Goal: Task Accomplishment & Management: Complete application form

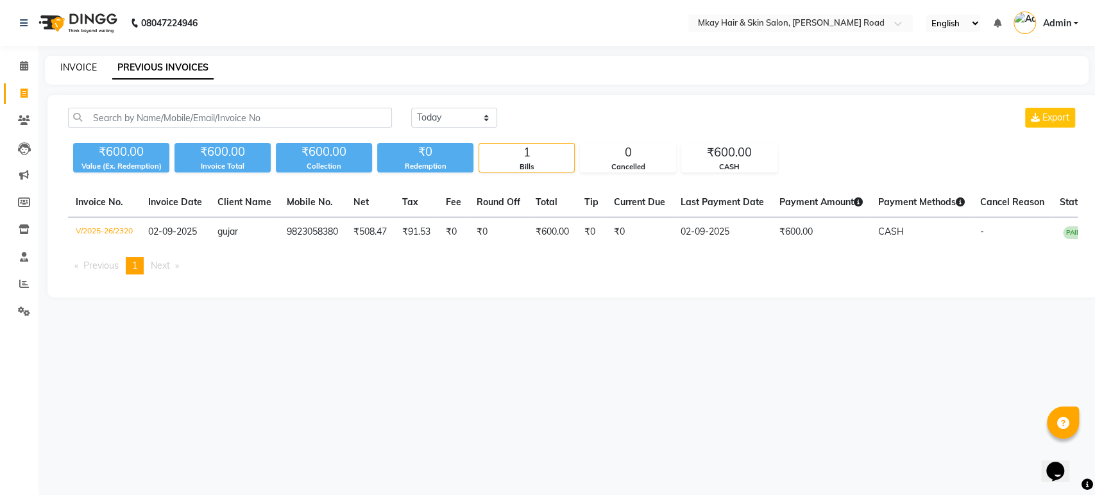
click at [69, 68] on link "INVOICE" at bounding box center [78, 68] width 37 height 12
select select "service"
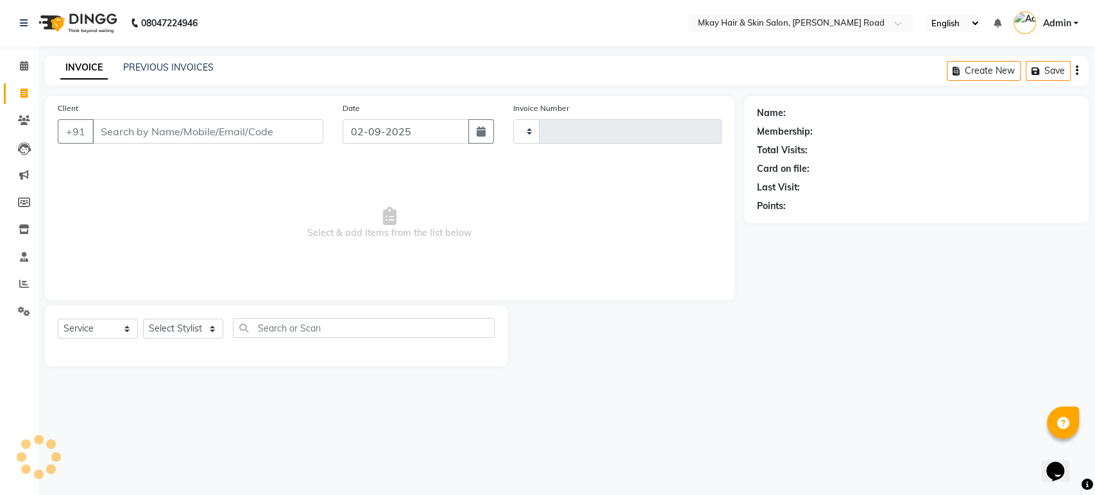
type input "2321"
select select "5258"
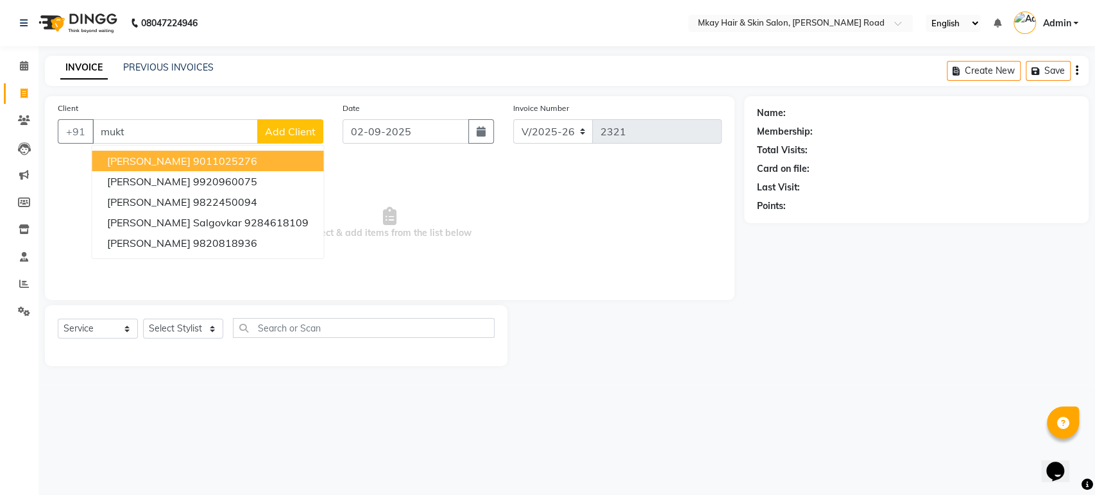
click at [148, 163] on span "[PERSON_NAME]" at bounding box center [148, 161] width 83 height 13
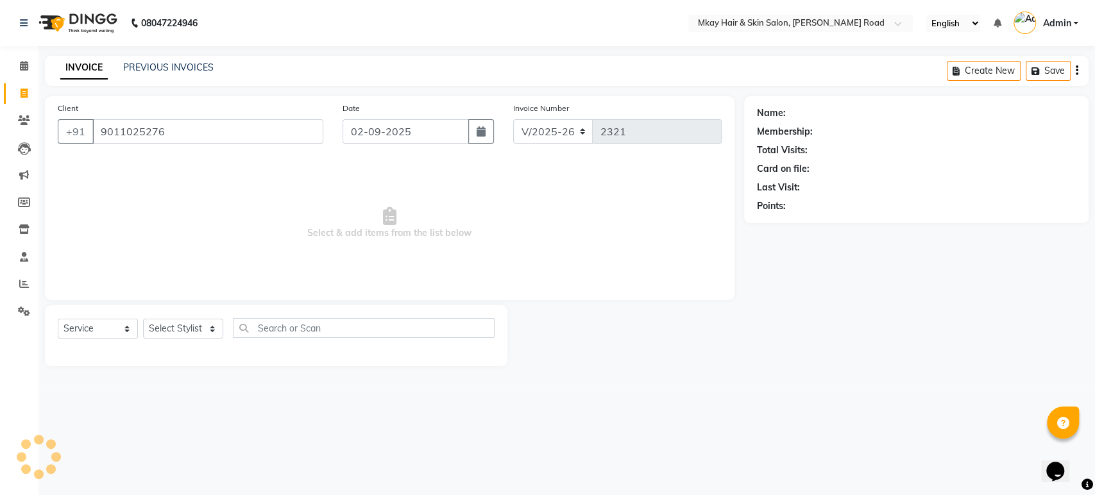
type input "9011025276"
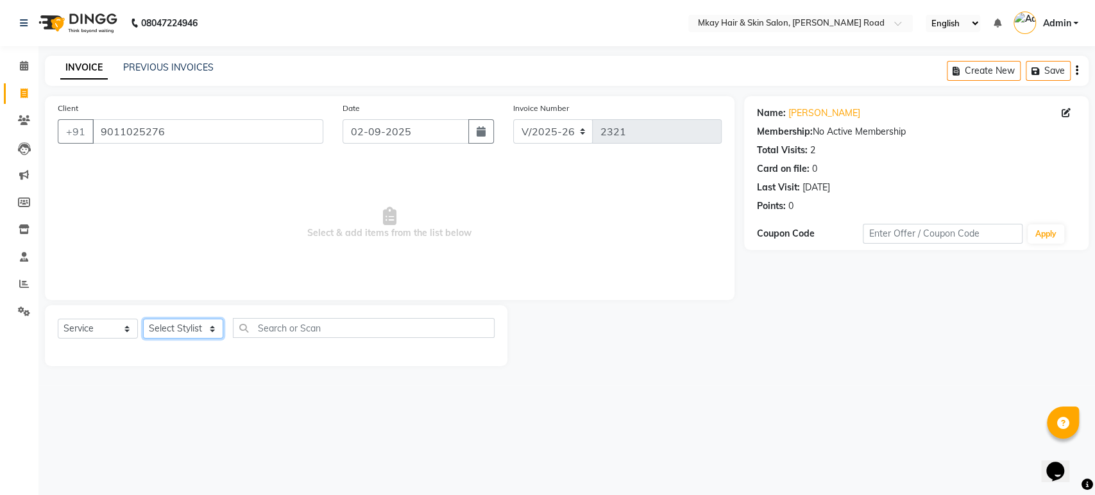
click at [172, 333] on select "Select Stylist [PERSON_NAME] Isha [PERSON_NAME] [PERSON_NAME] Shyam [PERSON_NAM…" at bounding box center [183, 329] width 80 height 20
select select "86430"
click at [143, 319] on select "Select Stylist [PERSON_NAME] Isha [PERSON_NAME] [PERSON_NAME] Shyam [PERSON_NAM…" at bounding box center [183, 329] width 80 height 20
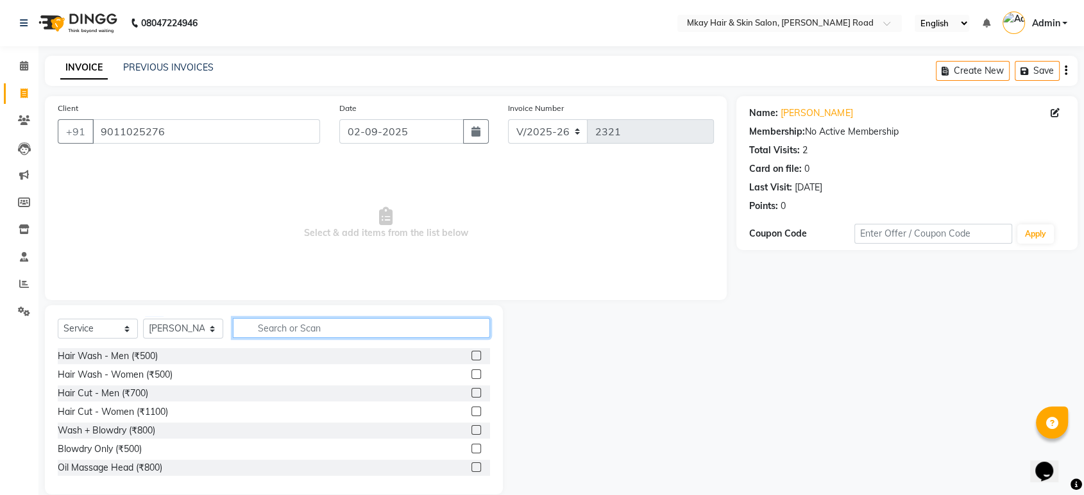
click at [273, 327] on input "text" at bounding box center [361, 328] width 257 height 20
type input "thr"
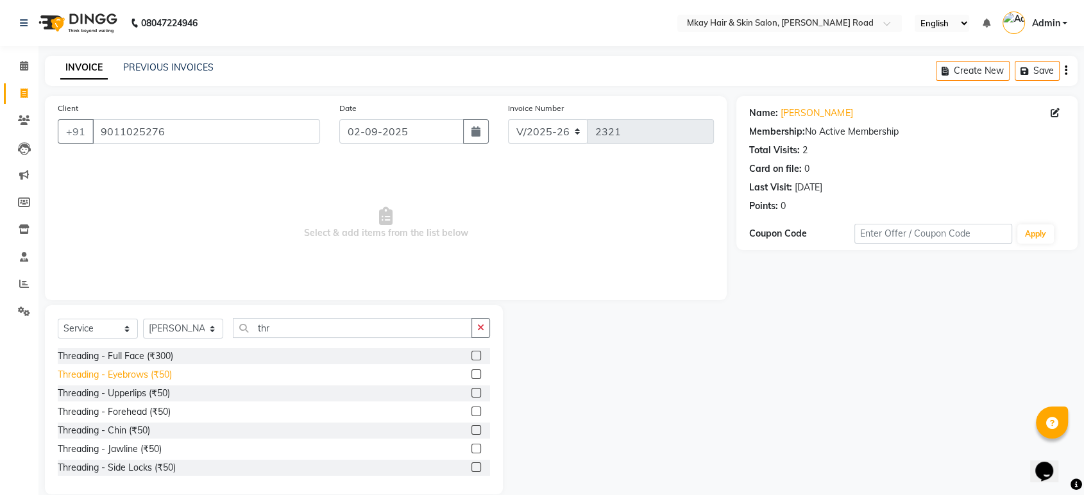
click at [129, 371] on div "Threading - Eyebrows (₹50)" at bounding box center [115, 374] width 114 height 13
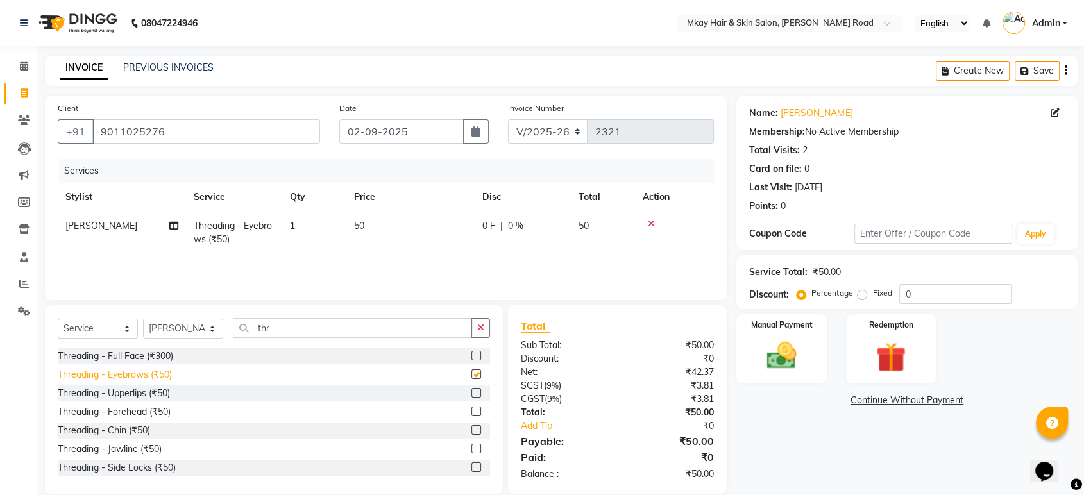
checkbox input "false"
click at [768, 357] on img at bounding box center [781, 356] width 50 height 36
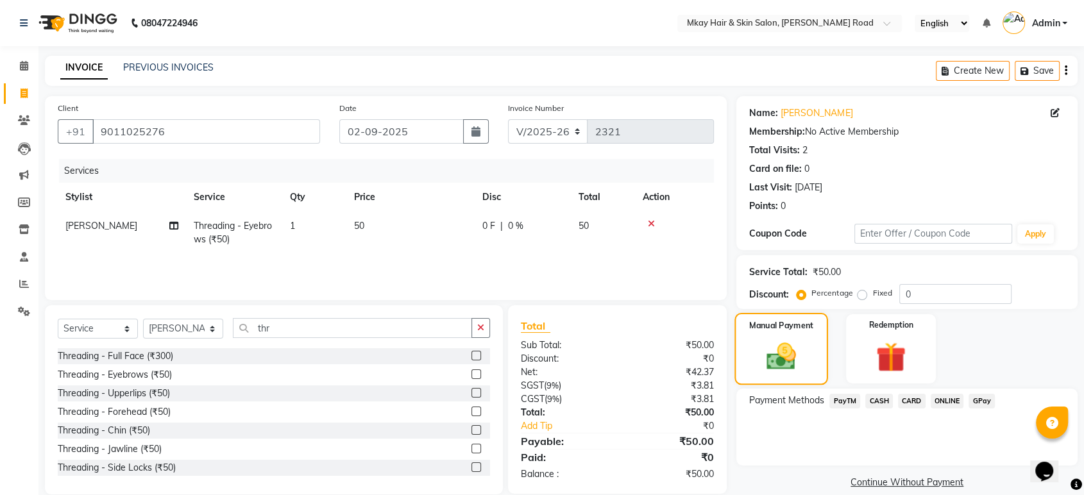
scroll to position [18, 0]
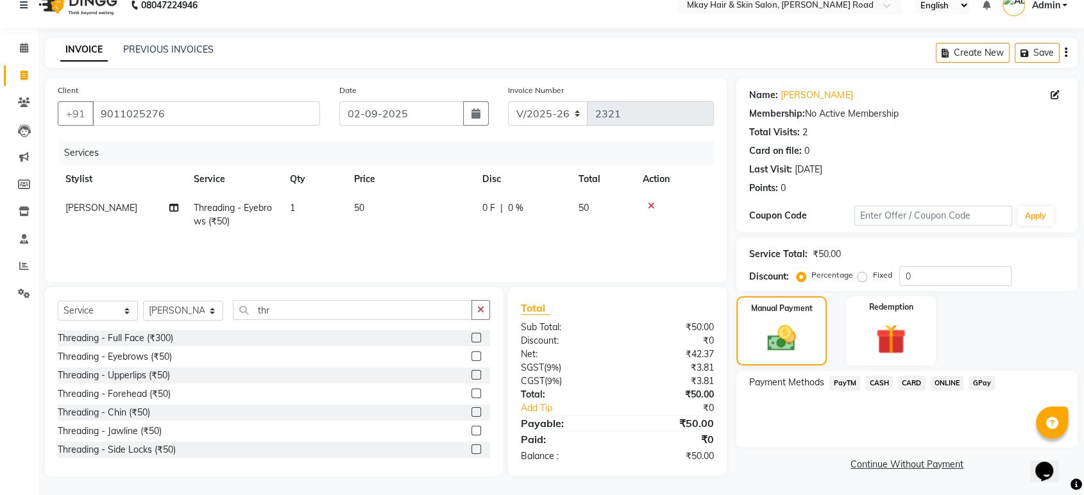
click at [980, 377] on span "GPay" at bounding box center [982, 383] width 26 height 15
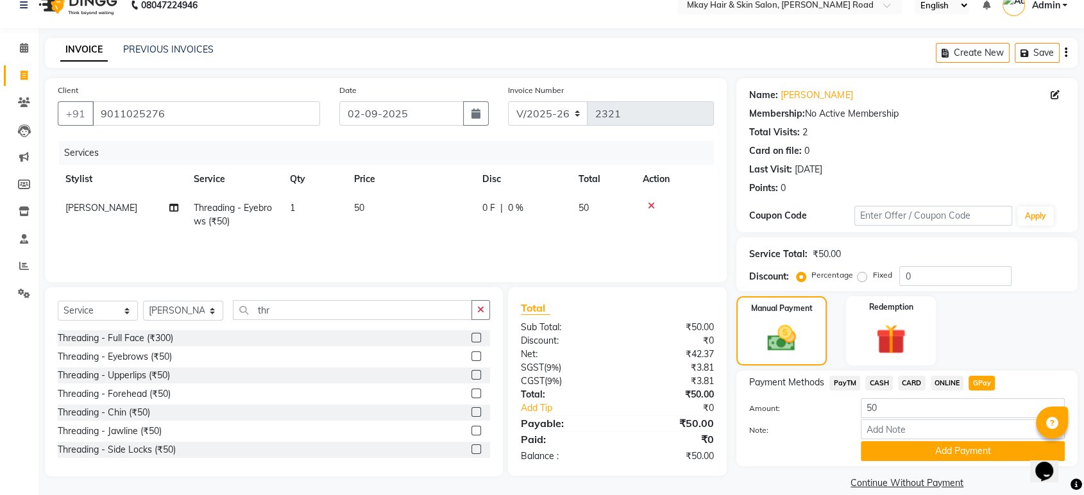
scroll to position [33, 0]
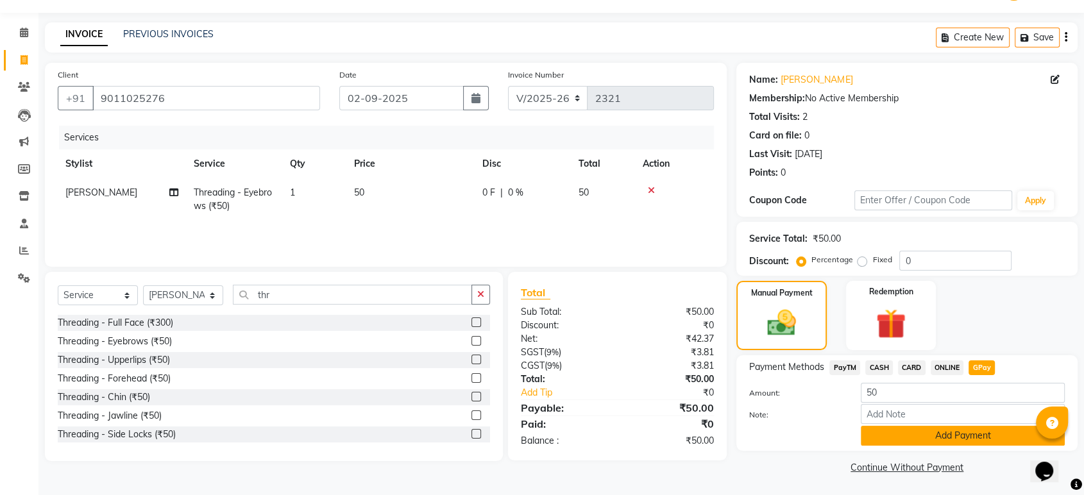
click at [985, 430] on button "Add Payment" at bounding box center [963, 436] width 204 height 20
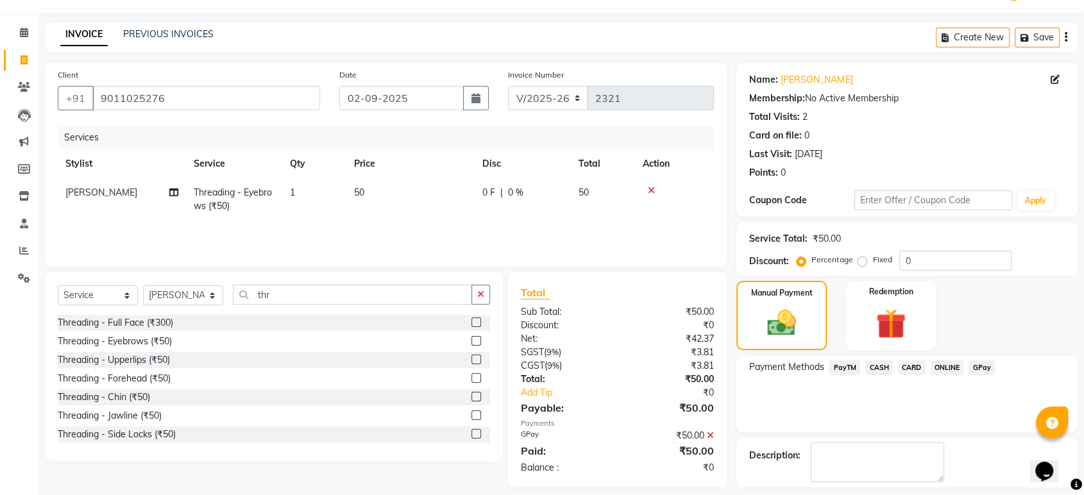
scroll to position [87, 0]
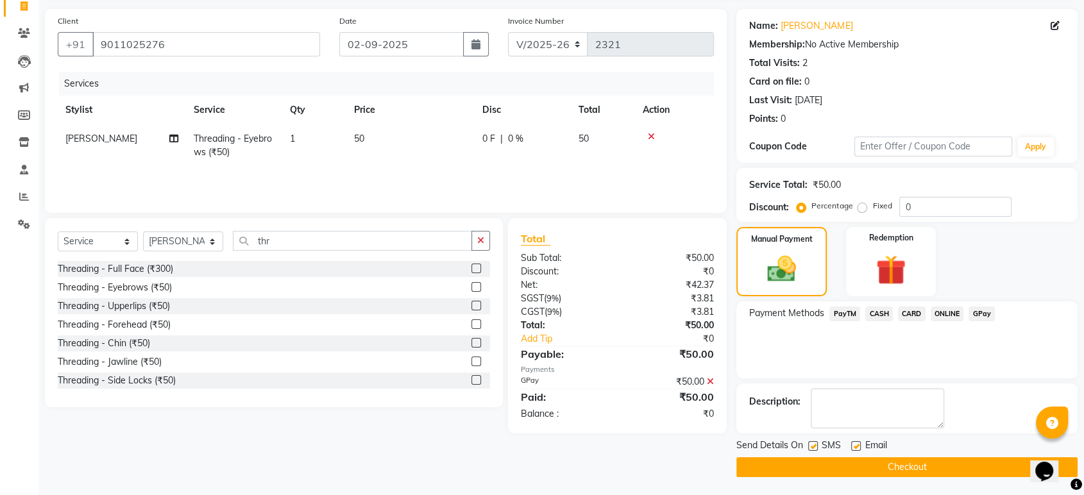
click at [857, 446] on label at bounding box center [856, 446] width 10 height 10
click at [857, 446] on input "checkbox" at bounding box center [855, 447] width 8 height 8
checkbox input "false"
click at [810, 445] on label at bounding box center [813, 446] width 10 height 10
click at [810, 445] on input "checkbox" at bounding box center [812, 447] width 8 height 8
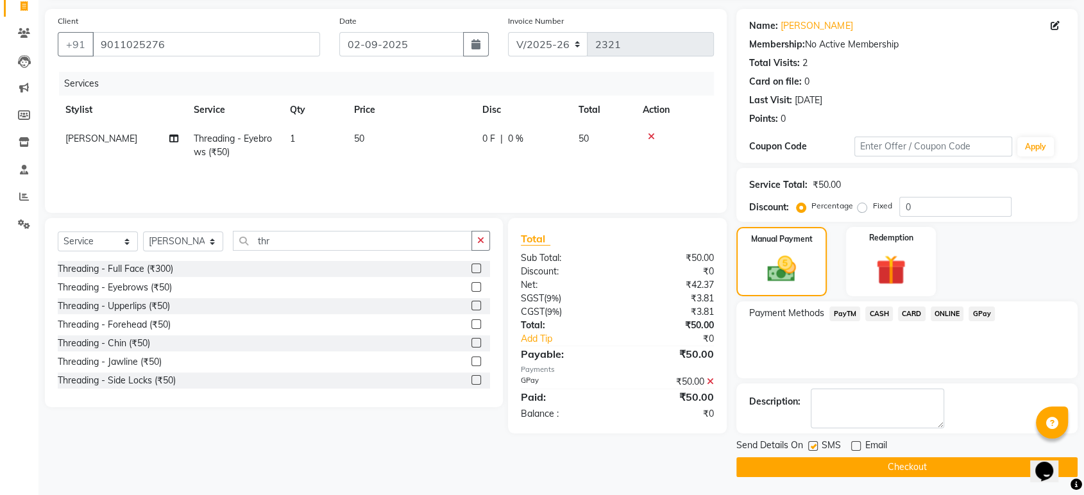
checkbox input "false"
click at [822, 463] on button "Checkout" at bounding box center [907, 467] width 341 height 20
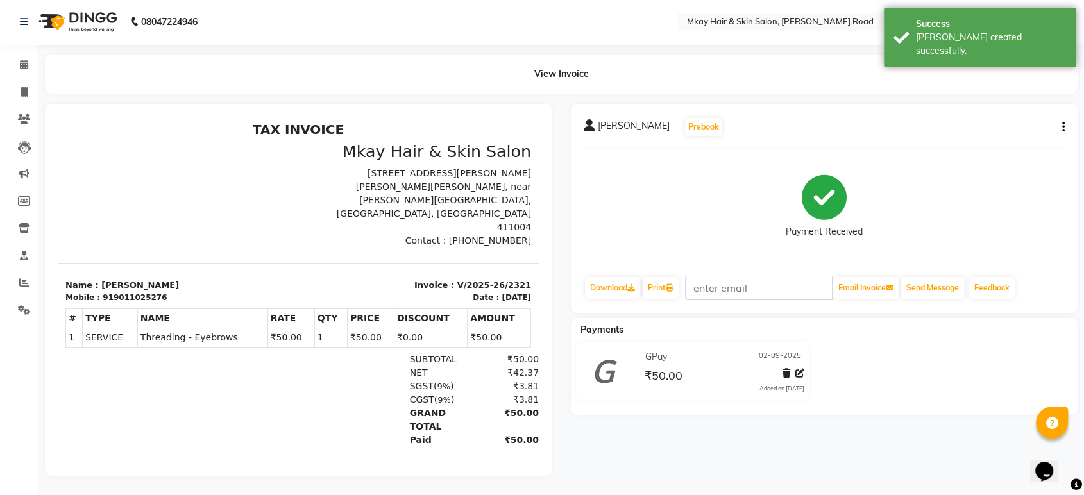
scroll to position [11, 0]
click at [25, 87] on icon at bounding box center [24, 92] width 7 height 10
select select "5258"
select select "service"
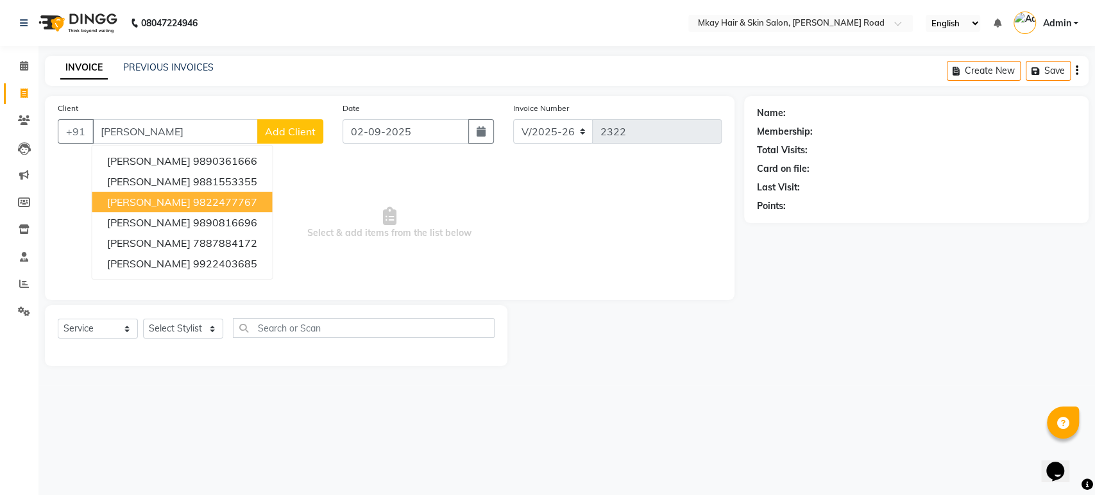
click at [152, 194] on button "[PERSON_NAME] 9822477767" at bounding box center [182, 202] width 180 height 21
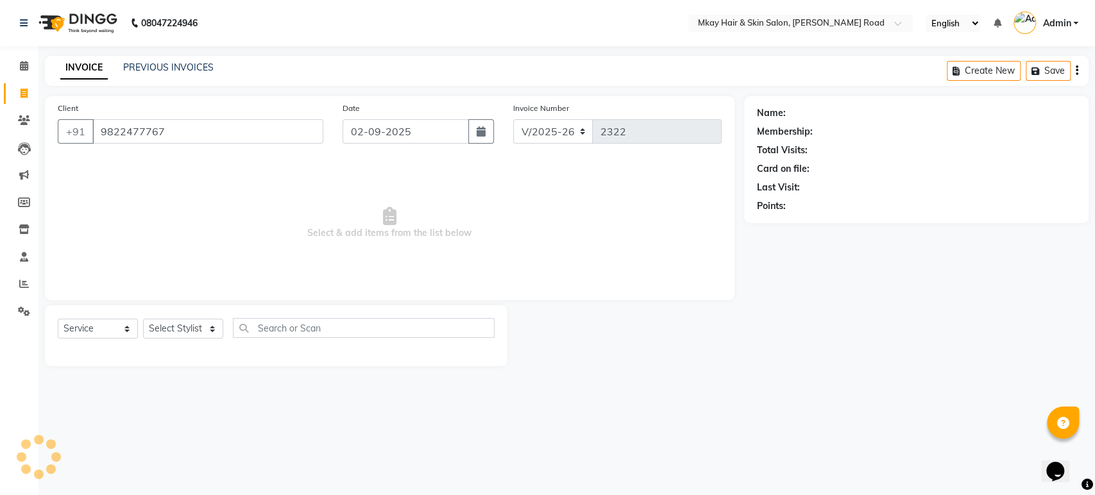
type input "9822477767"
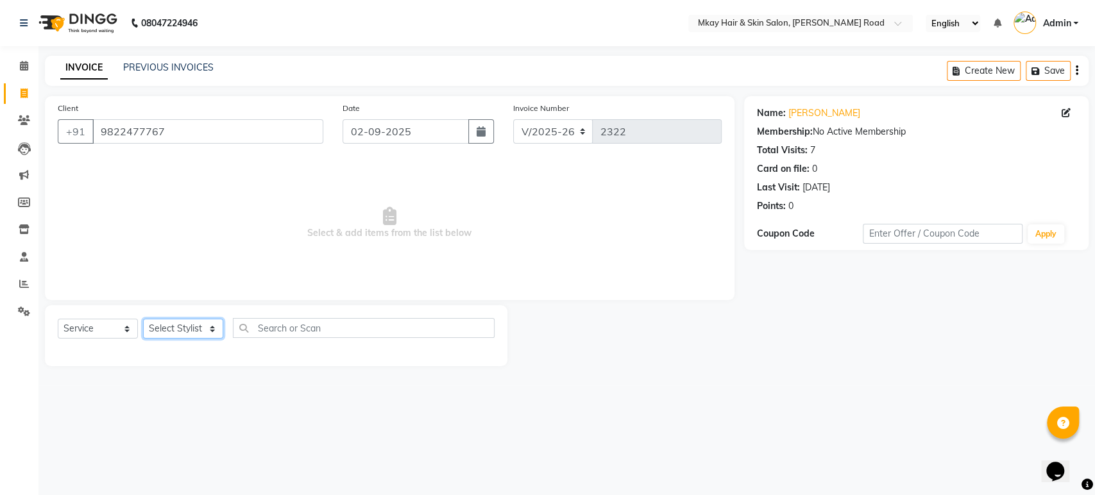
click at [155, 330] on select "Select Stylist [PERSON_NAME] Isha [PERSON_NAME] [PERSON_NAME] Shyam [PERSON_NAM…" at bounding box center [183, 329] width 80 height 20
select select "38229"
click at [143, 319] on select "Select Stylist [PERSON_NAME] Isha [PERSON_NAME] [PERSON_NAME] Shyam [PERSON_NAM…" at bounding box center [183, 329] width 80 height 20
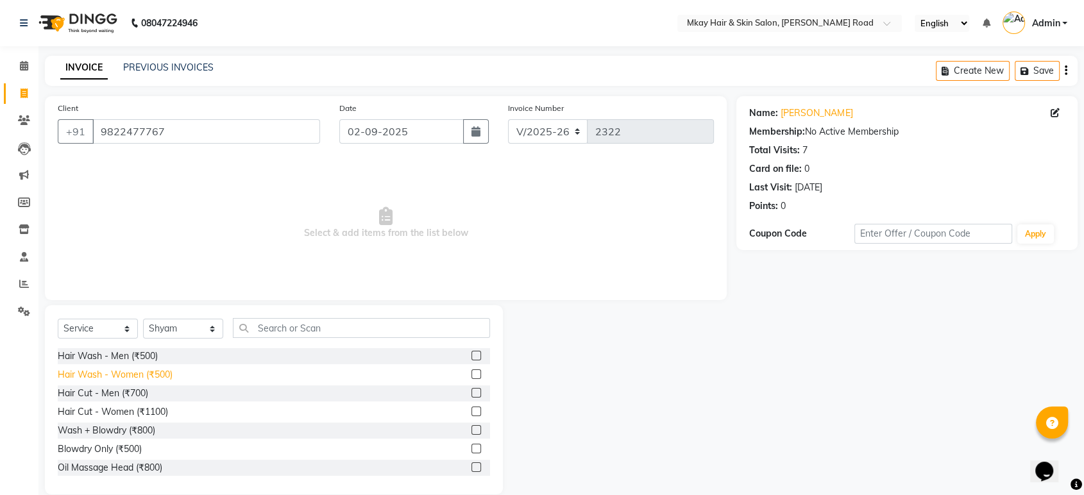
click at [94, 373] on div "Hair Wash - Women (₹500)" at bounding box center [115, 374] width 115 height 13
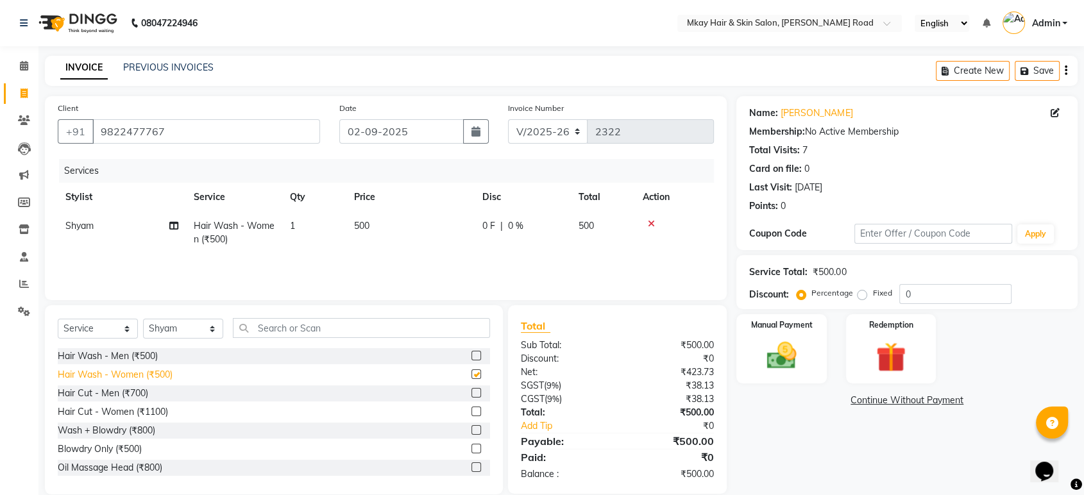
checkbox input "false"
click at [774, 359] on img at bounding box center [781, 356] width 50 height 36
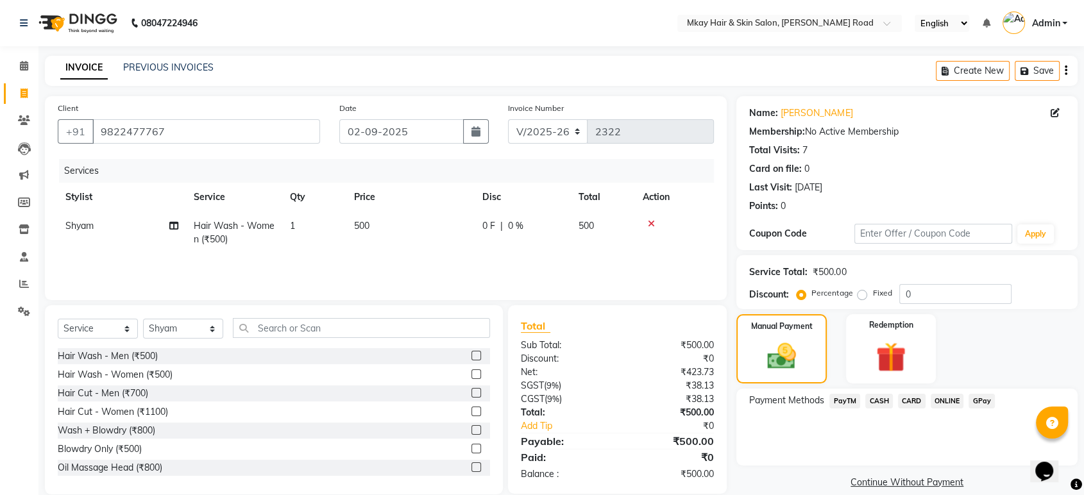
click at [980, 400] on span "GPay" at bounding box center [982, 401] width 26 height 15
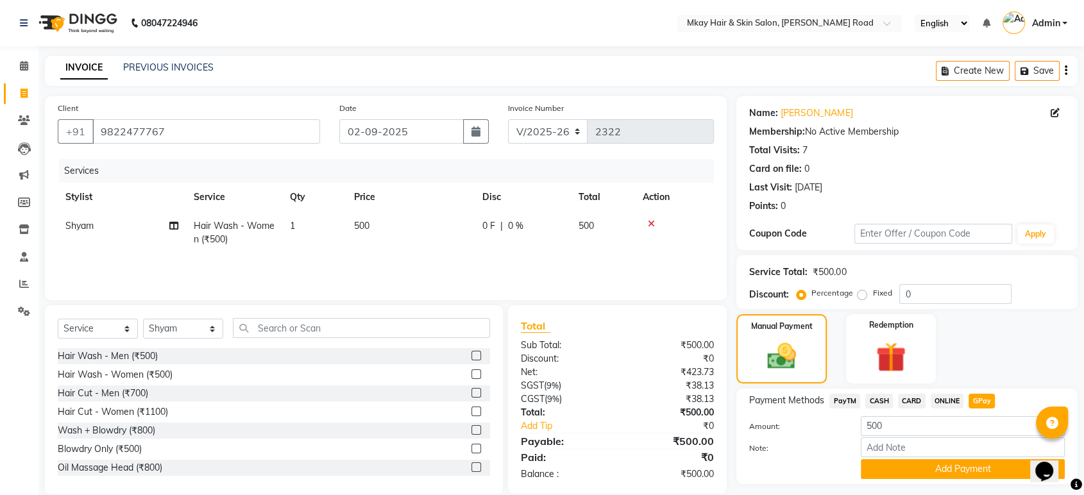
scroll to position [33, 0]
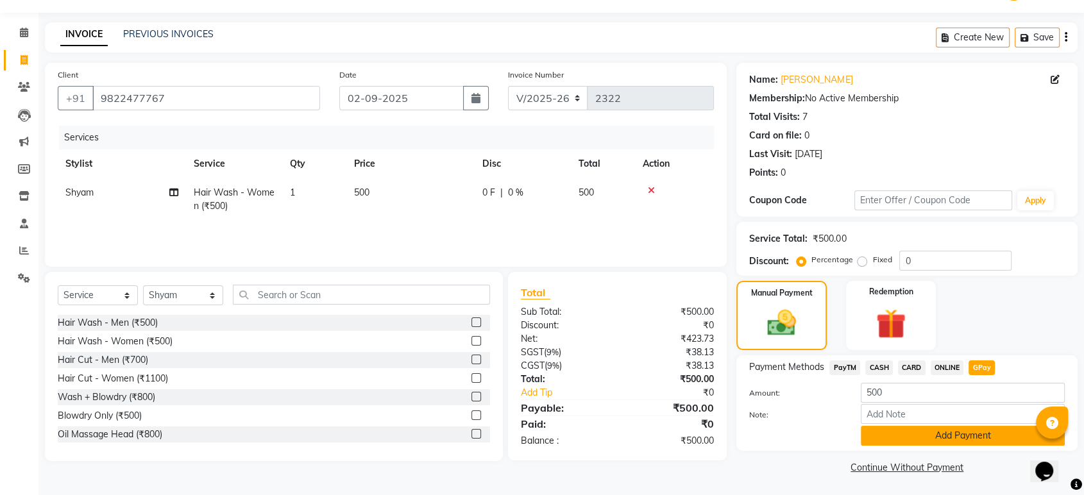
click at [977, 430] on button "Add Payment" at bounding box center [963, 436] width 204 height 20
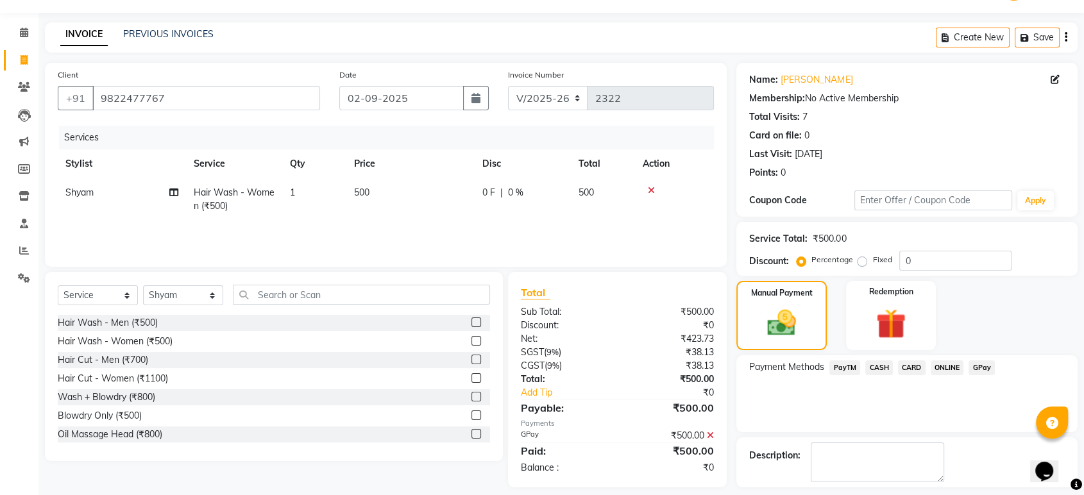
scroll to position [87, 0]
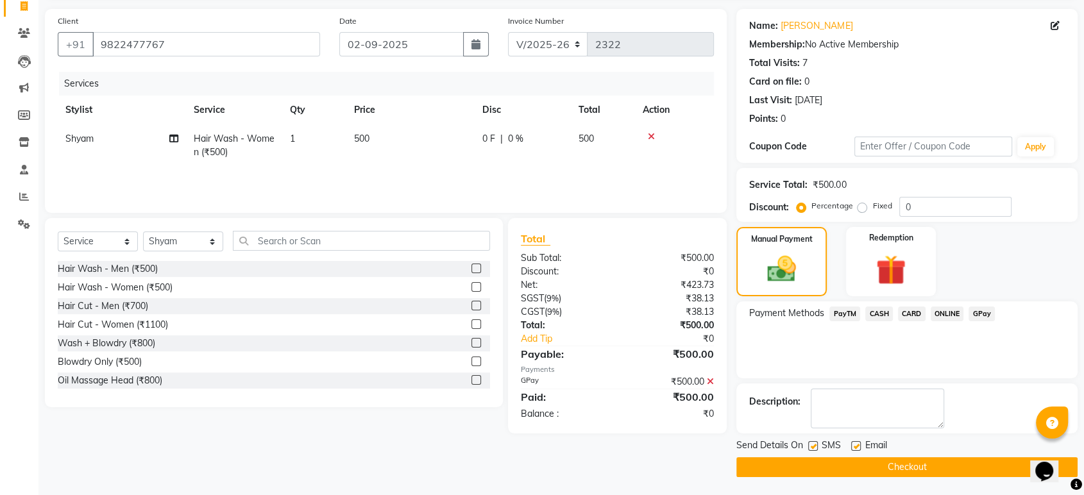
click at [856, 441] on label at bounding box center [856, 446] width 10 height 10
click at [856, 443] on input "checkbox" at bounding box center [855, 447] width 8 height 8
checkbox input "false"
click at [807, 445] on div "Send Details On SMS Email" at bounding box center [907, 447] width 341 height 16
click at [815, 443] on label at bounding box center [813, 446] width 10 height 10
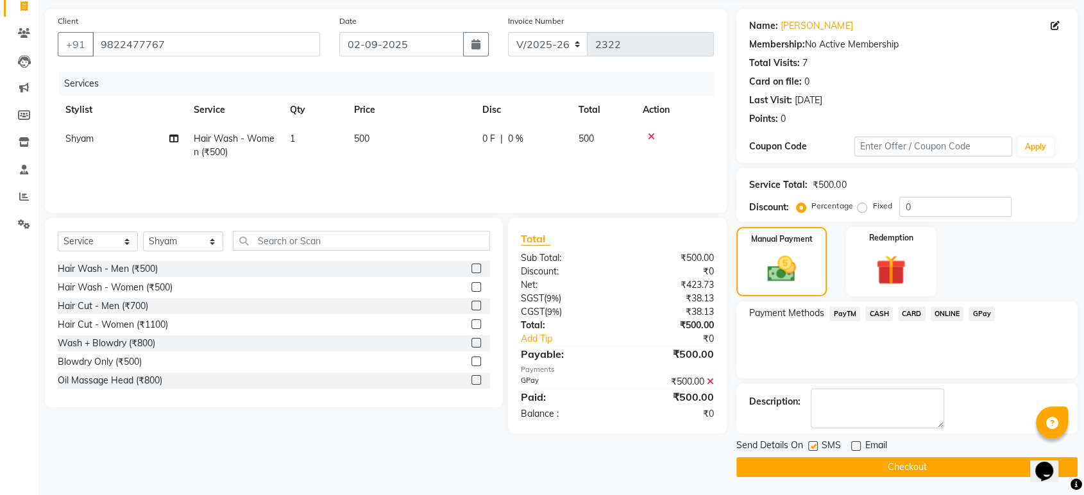
click at [815, 443] on input "checkbox" at bounding box center [812, 447] width 8 height 8
checkbox input "false"
click at [829, 459] on button "Checkout" at bounding box center [907, 467] width 341 height 20
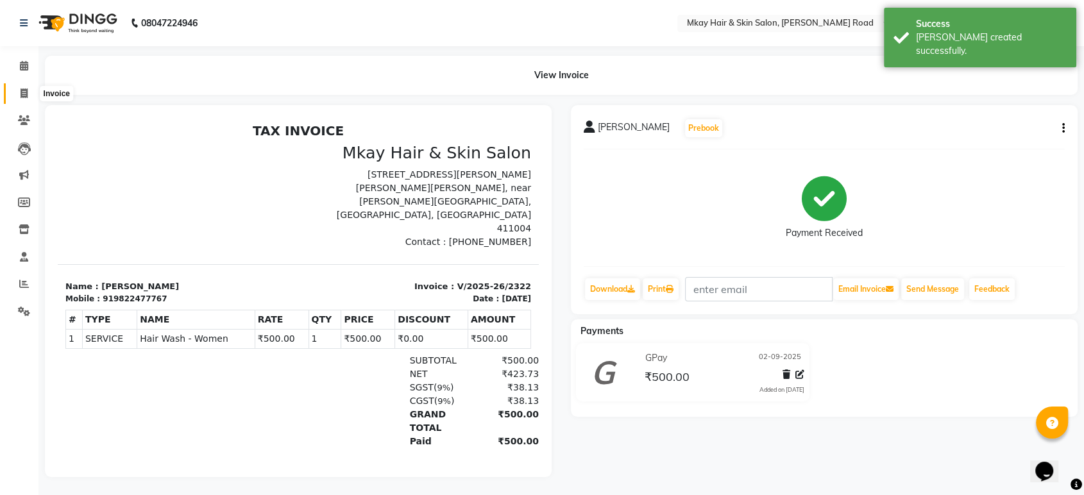
click at [26, 87] on span at bounding box center [24, 94] width 22 height 15
select select "service"
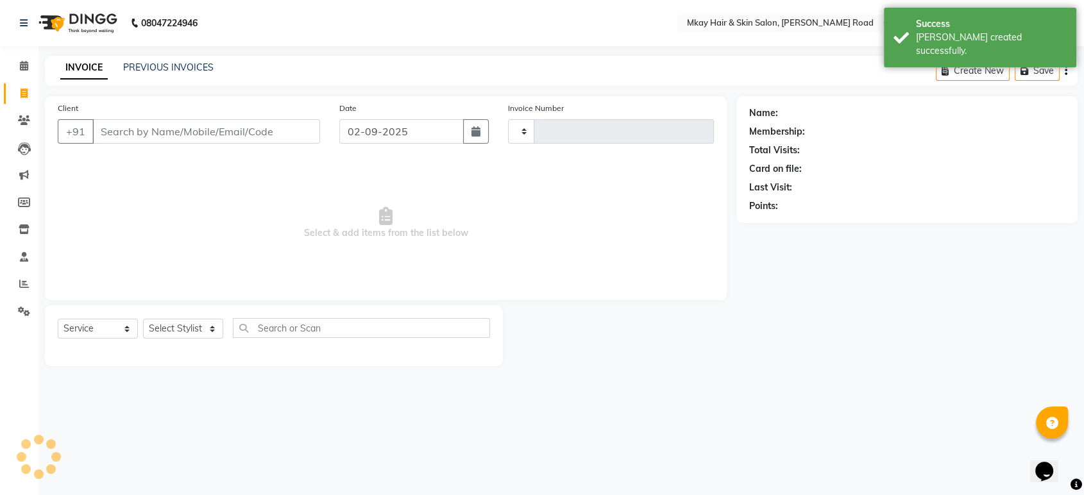
type input "2323"
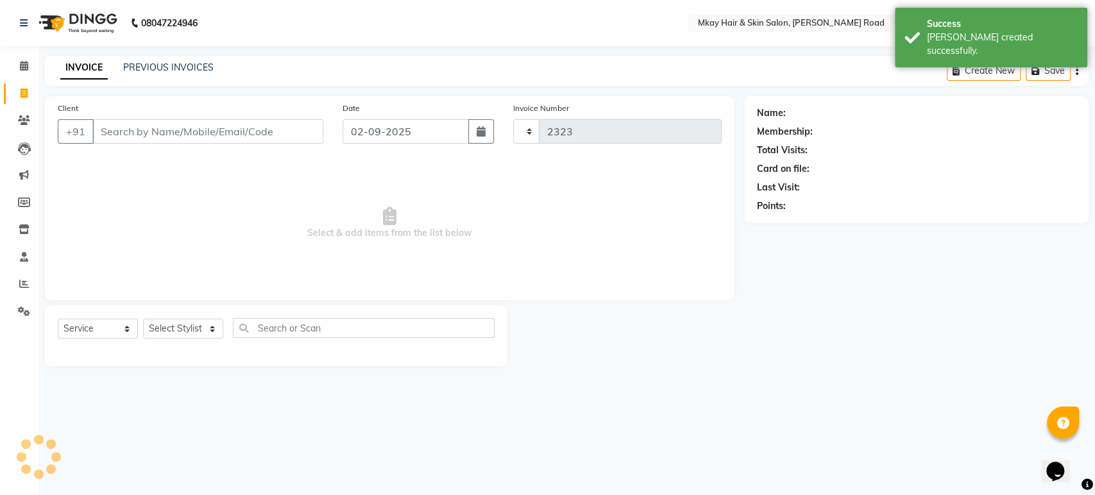
select select "5258"
click at [155, 68] on link "PREVIOUS INVOICES" at bounding box center [168, 68] width 90 height 12
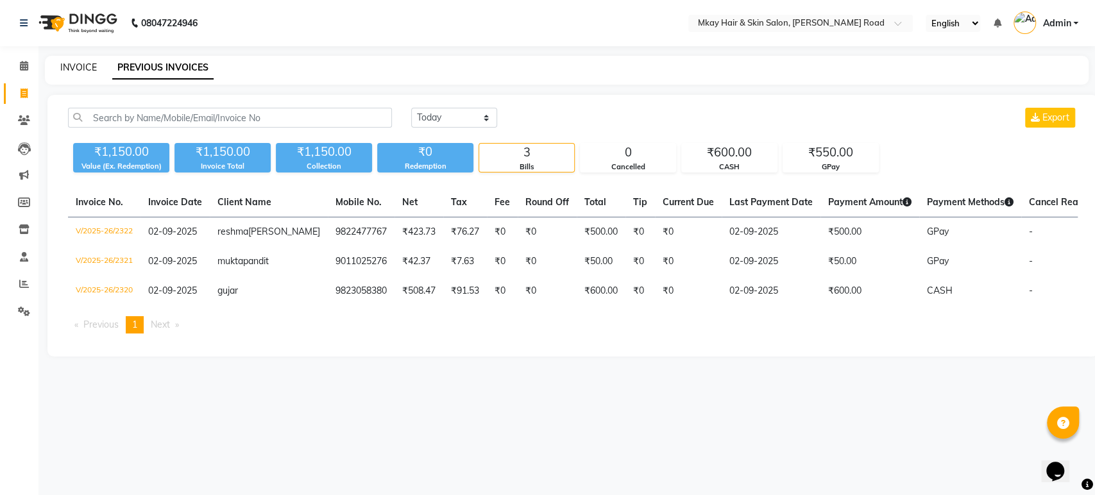
click at [82, 71] on link "INVOICE" at bounding box center [78, 68] width 37 height 12
select select "5258"
select select "service"
